Goal: Find contact information: Find contact information

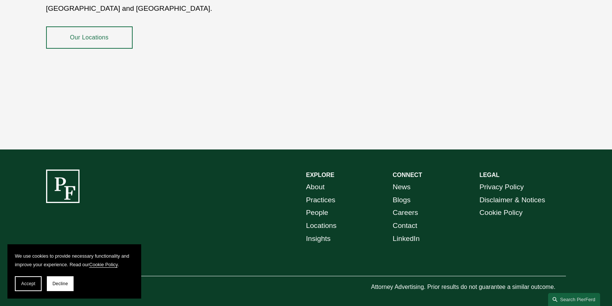
scroll to position [1344, 0]
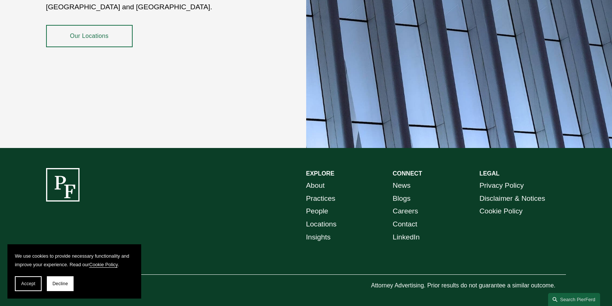
click at [408, 218] on link "Contact" at bounding box center [405, 224] width 25 height 13
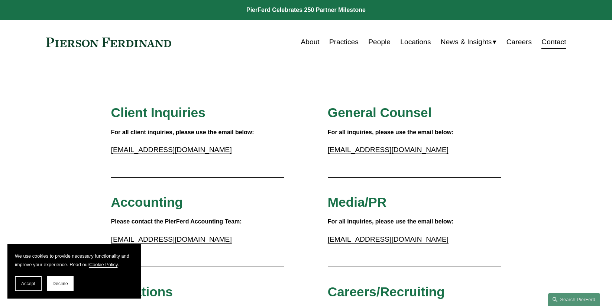
click at [407, 40] on link "Locations" at bounding box center [415, 42] width 30 height 14
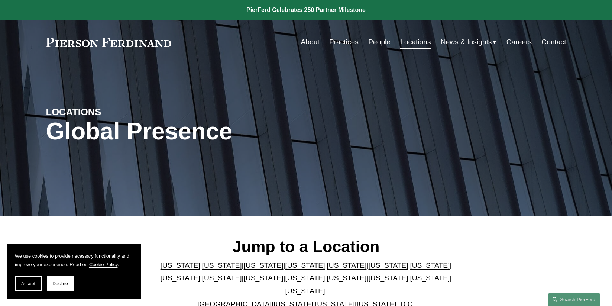
click at [248, 269] on link "[US_STATE]" at bounding box center [264, 265] width 40 height 8
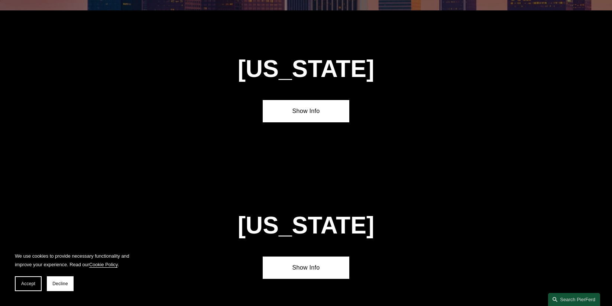
scroll to position [638, 0]
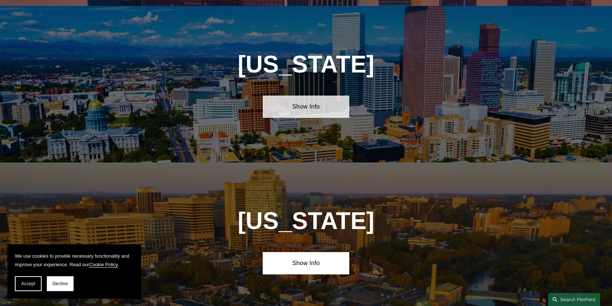
click at [307, 99] on link "Show Info" at bounding box center [306, 107] width 87 height 22
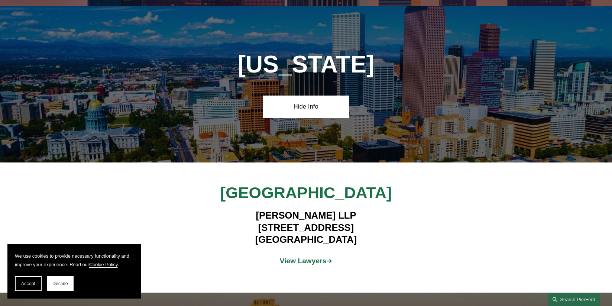
click at [313, 257] on strong "View Lawyers" at bounding box center [303, 261] width 47 height 8
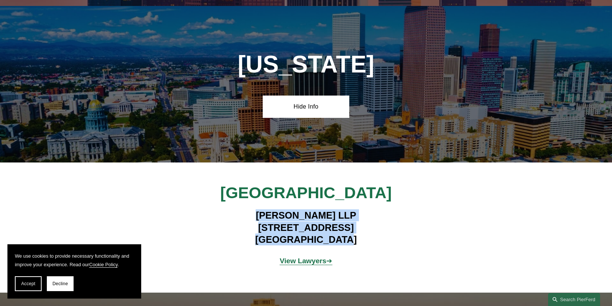
drag, startPoint x: 354, startPoint y: 234, endPoint x: 253, endPoint y: 213, distance: 103.2
click at [253, 213] on h4 "Pierson Ferdinand LLP 2301 Blake Street, Suite 100 Denver, CO 80205" at bounding box center [306, 227] width 217 height 36
copy h4 "Pierson Ferdinand LLP 2301 Blake Street, Suite 100 Denver, CO 80205"
click at [307, 257] on strong "View Lawyers" at bounding box center [303, 261] width 47 height 8
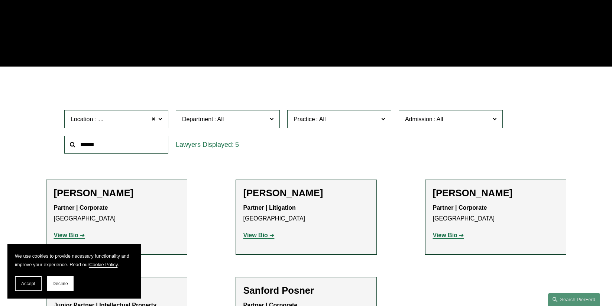
scroll to position [74, 0]
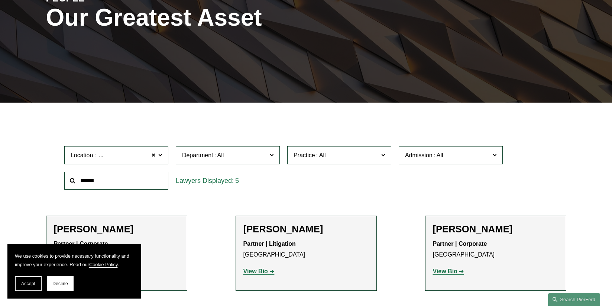
scroll to position [186, 0]
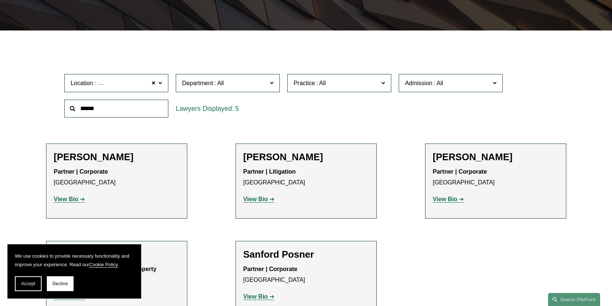
click at [450, 199] on strong "View Bio" at bounding box center [445, 199] width 25 height 6
click at [293, 159] on h2 "Joseph F. Bermudez" at bounding box center [306, 157] width 126 height 12
click at [255, 199] on strong "View Bio" at bounding box center [255, 199] width 25 height 6
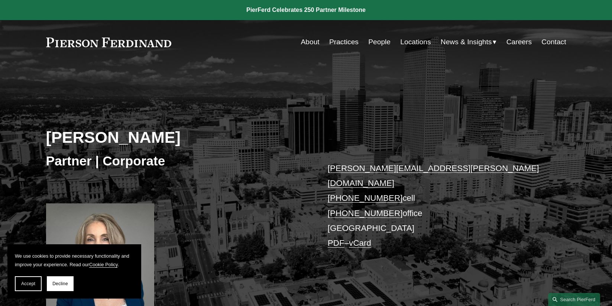
drag, startPoint x: 391, startPoint y: 183, endPoint x: 327, endPoint y: 181, distance: 64.0
click at [327, 181] on div "[PERSON_NAME] Partner | Corporate [PERSON_NAME][EMAIL_ADDRESS][PERSON_NAME][DOM…" at bounding box center [306, 195] width 612 height 224
copy link "[PHONE_NUMBER]"
drag, startPoint x: 391, startPoint y: 195, endPoint x: 325, endPoint y: 196, distance: 65.8
click at [325, 196] on div "[PERSON_NAME] Partner | Corporate [PERSON_NAME][EMAIL_ADDRESS][PERSON_NAME][DOM…" at bounding box center [306, 195] width 612 height 224
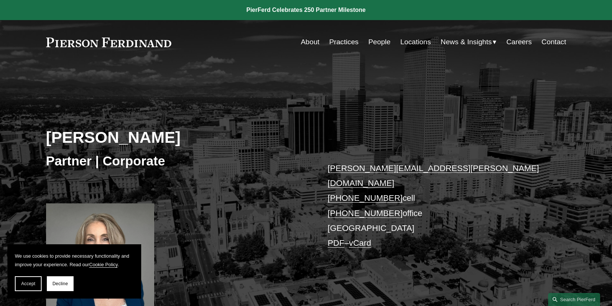
copy link "[PHONE_NUMBER]"
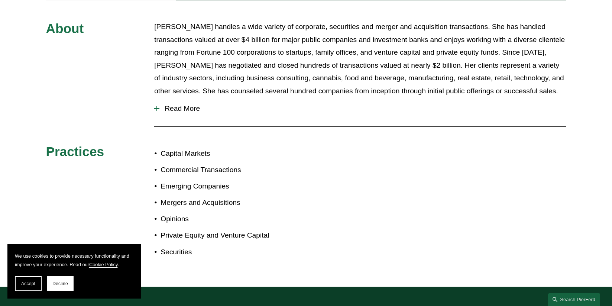
scroll to position [483, 0]
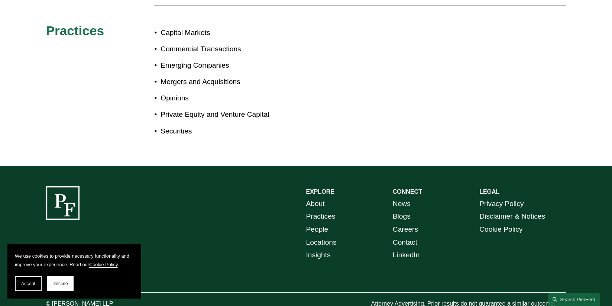
click at [407, 236] on link "Contact" at bounding box center [405, 242] width 25 height 13
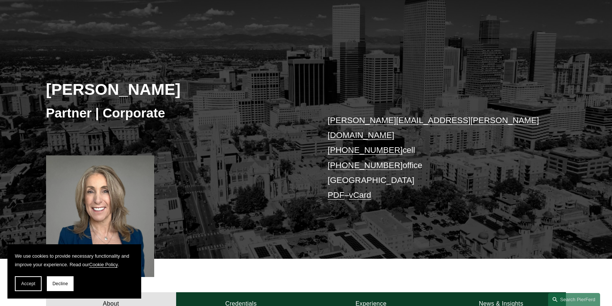
scroll to position [149, 0]
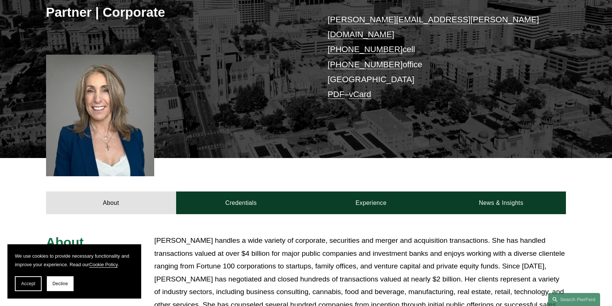
click at [362, 90] on link "vCard" at bounding box center [360, 94] width 22 height 9
click at [22, 175] on div "About Credentials Experience News & Insights" at bounding box center [306, 186] width 612 height 56
